Goal: Task Accomplishment & Management: Manage account settings

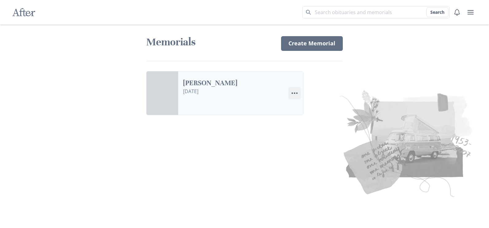
click at [297, 93] on circle "Options" at bounding box center [297, 94] width 2 height 2
click at [294, 92] on icon "Menu" at bounding box center [294, 93] width 7 height 7
click at [305, 123] on link "Settings Edit Settings" at bounding box center [323, 121] width 68 height 11
select select "5"
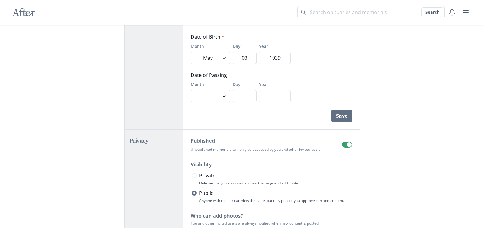
scroll to position [92, 0]
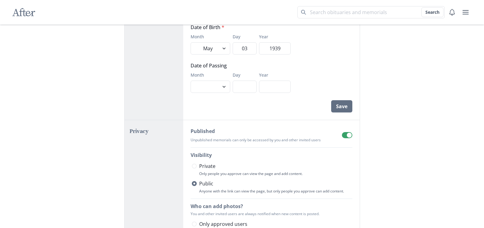
click at [193, 166] on span at bounding box center [194, 166] width 5 height 5
click at [192, 166] on input "Private" at bounding box center [192, 166] width 0 height 0
radio input "true"
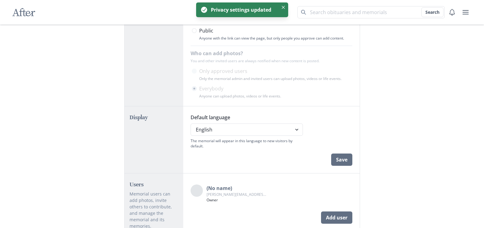
scroll to position [246, 0]
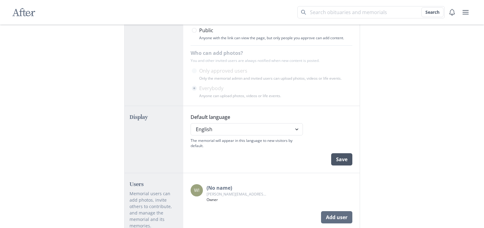
click at [346, 162] on button "Save" at bounding box center [341, 160] width 21 height 12
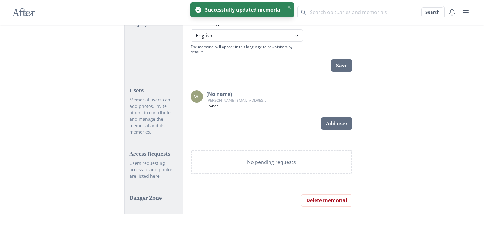
scroll to position [340, 0]
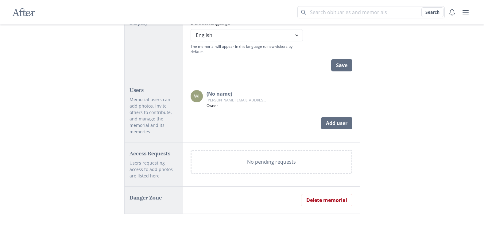
click at [147, 195] on h2 "Danger Zone" at bounding box center [154, 197] width 49 height 7
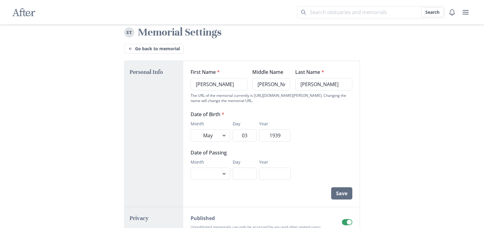
scroll to position [0, 0]
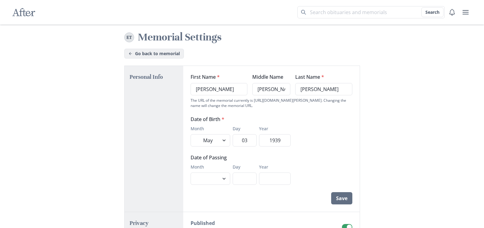
click at [148, 54] on link "Go back to memorial" at bounding box center [154, 54] width 60 height 10
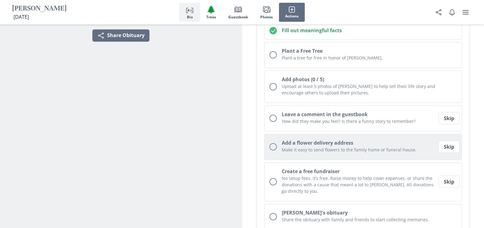
scroll to position [154, 0]
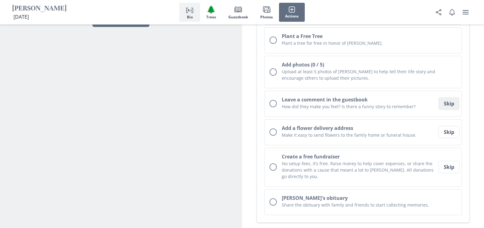
click at [451, 103] on button "Skip" at bounding box center [449, 104] width 21 height 12
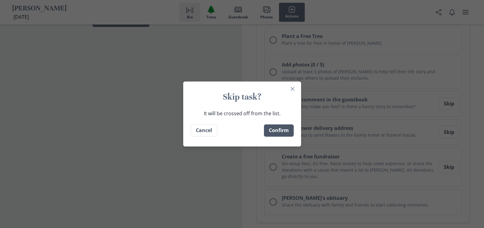
click at [287, 129] on button "Confirm" at bounding box center [279, 131] width 30 height 12
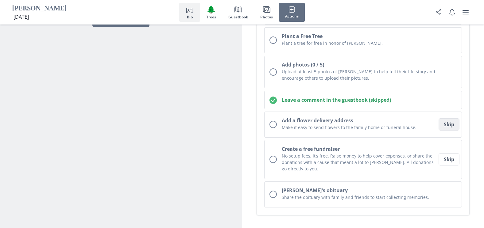
click at [450, 125] on button "Skip" at bounding box center [449, 125] width 21 height 12
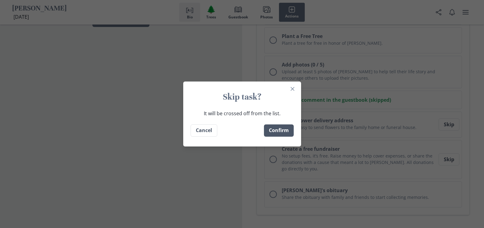
click at [287, 130] on button "Confirm" at bounding box center [279, 131] width 30 height 12
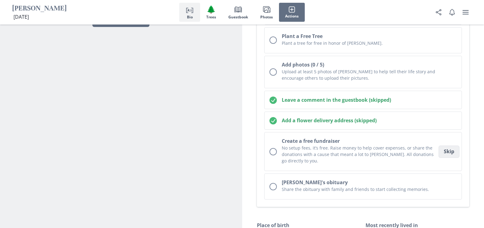
click at [448, 149] on button "Skip" at bounding box center [449, 152] width 21 height 12
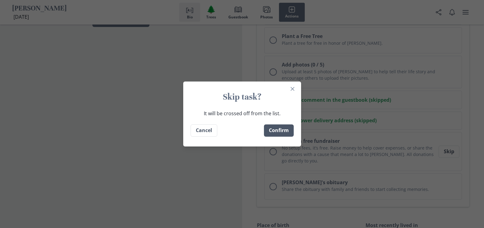
click at [286, 127] on button "Confirm" at bounding box center [279, 131] width 30 height 12
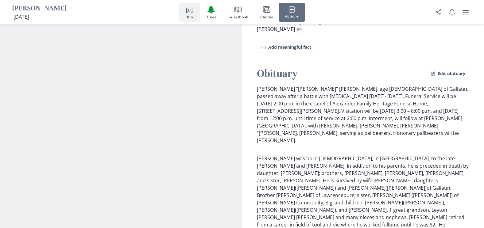
scroll to position [491, 0]
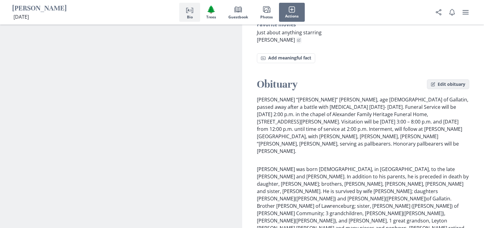
click at [442, 80] on button "Edit obituary" at bounding box center [448, 85] width 42 height 10
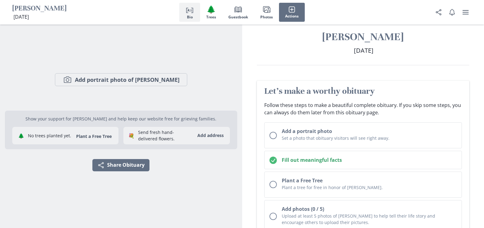
scroll to position [0, 0]
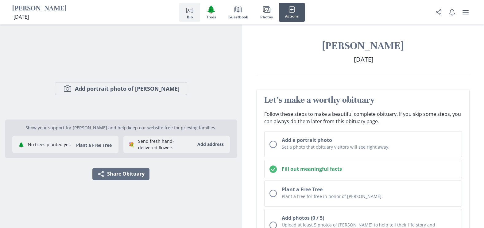
click at [291, 14] on span "Actions" at bounding box center [292, 16] width 14 height 4
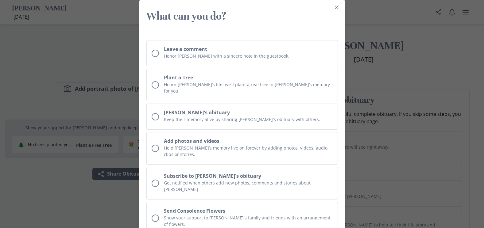
click at [292, 14] on h3 "What can you do?" at bounding box center [242, 16] width 192 height 13
click at [338, 6] on icon "Close" at bounding box center [337, 8] width 4 height 4
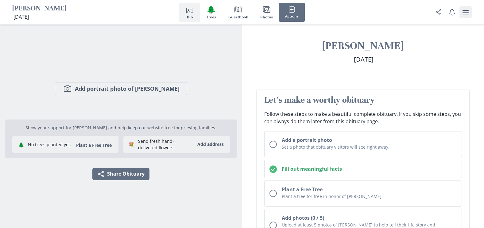
click at [466, 14] on icon "user menu" at bounding box center [466, 12] width 6 height 4
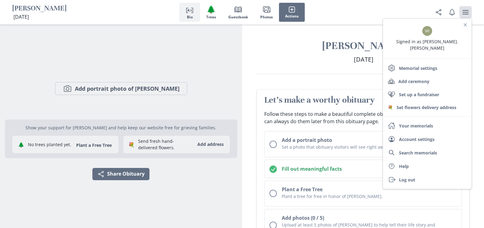
click at [204, 44] on div "Camera Add portrait photo of [PERSON_NAME] Show your support for [PERSON_NAME] …" at bounding box center [121, 127] width 232 height 204
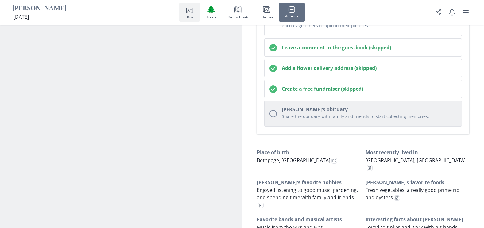
scroll to position [246, 0]
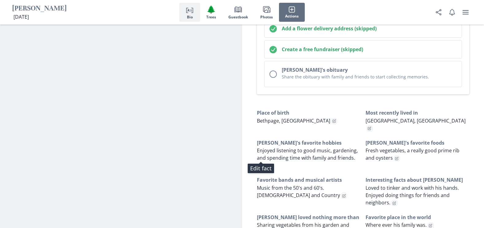
click at [261, 164] on icon "Edit fact" at bounding box center [261, 166] width 4 height 4
select select "[PERSON_NAME]'s favorite hobbies"
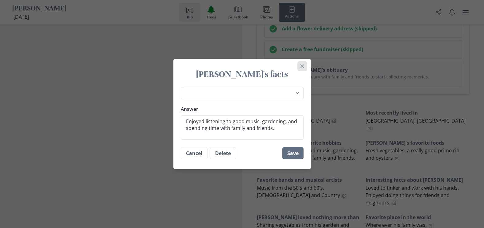
click at [304, 67] on icon "Close" at bounding box center [303, 66] width 4 height 4
